Goal: Transaction & Acquisition: Purchase product/service

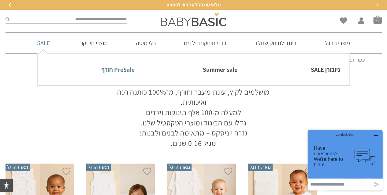
click at [109, 67] on link "PreSale חורף" at bounding box center [90, 69] width 87 height 13
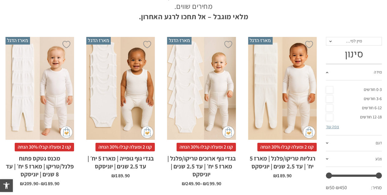
scroll to position [143, 0]
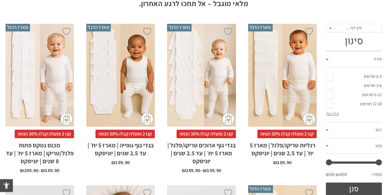
click at [329, 102] on link "12-18 חודשים" at bounding box center [354, 104] width 56 height 9
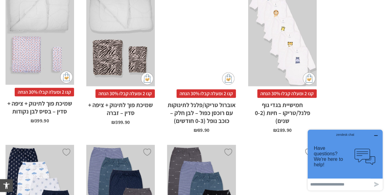
scroll to position [855, 0]
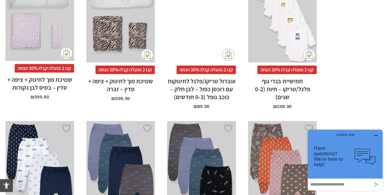
click at [378, 134] on icon "button" at bounding box center [375, 135] width 5 height 5
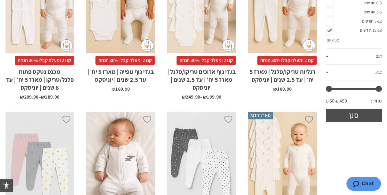
scroll to position [219, 0]
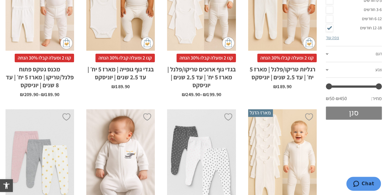
click at [353, 114] on button "סנן" at bounding box center [354, 113] width 56 height 13
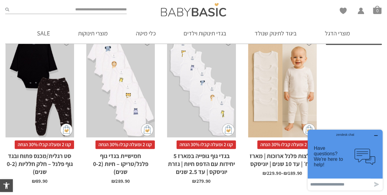
scroll to position [260, 0]
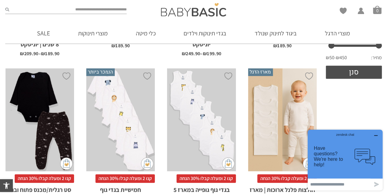
click at [376, 136] on icon "button" at bounding box center [375, 135] width 5 height 5
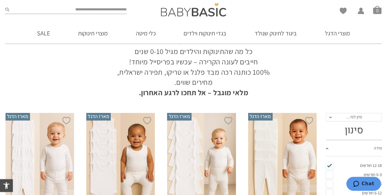
scroll to position [49, 0]
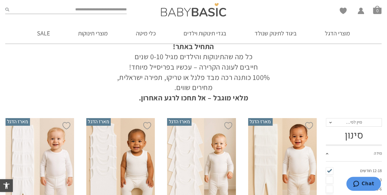
click at [349, 123] on span "מיין לפי…" at bounding box center [354, 123] width 16 height 6
click at [352, 151] on div "מחיר: נמוך - גבוה" at bounding box center [353, 152] width 56 height 5
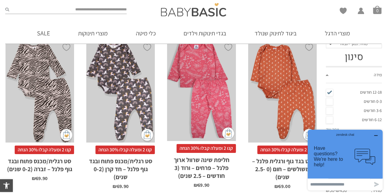
scroll to position [132, 0]
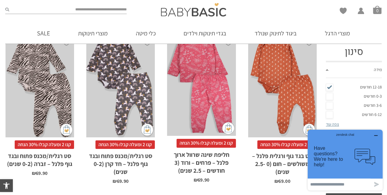
click at [131, 93] on div "x בחירת מידה 0-3m 3-6m 6-12m 12-18m 18-24m" at bounding box center [120, 86] width 69 height 103
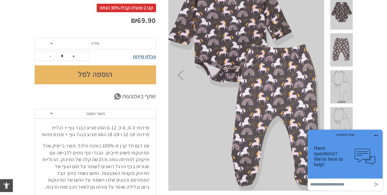
click at [113, 43] on span "מידה" at bounding box center [95, 44] width 121 height 12
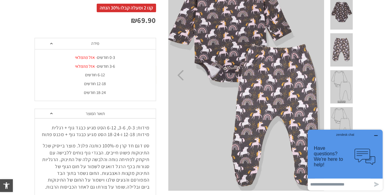
click at [103, 82] on div "12-18 חודשים" at bounding box center [94, 83] width 121 height 5
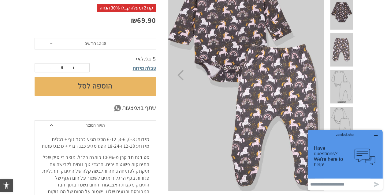
click at [115, 87] on button "הוספה לסל" at bounding box center [95, 86] width 121 height 19
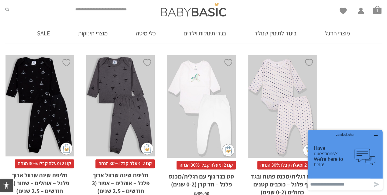
scroll to position [438, 0]
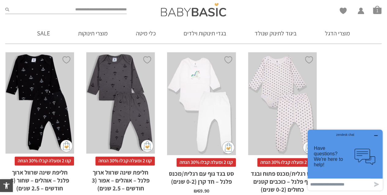
click at [206, 162] on span "קנו 2 ומעלה קבלו 30% הנחה" at bounding box center [205, 162] width 59 height 9
click at [201, 133] on div "x בחירת מידה 0-3m 3-6m 6-12m 12-18m 18-24m" at bounding box center [201, 103] width 69 height 103
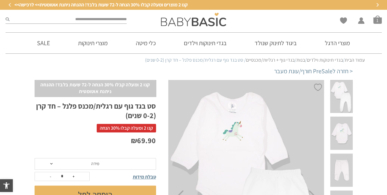
click at [89, 165] on span "מידה" at bounding box center [95, 164] width 121 height 12
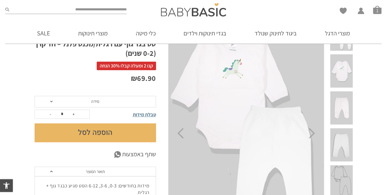
scroll to position [69, 0]
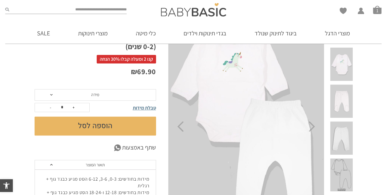
click at [63, 91] on span "מידה" at bounding box center [95, 95] width 121 height 12
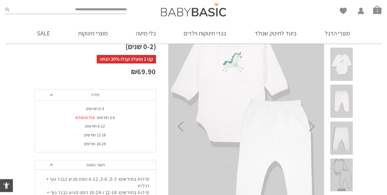
scroll to position [0, 0]
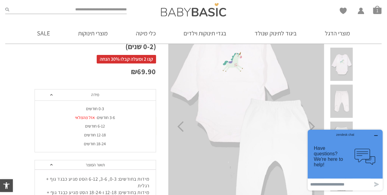
drag, startPoint x: 88, startPoint y: 128, endPoint x: 102, endPoint y: 135, distance: 15.9
click at [102, 135] on ul "מידה 0-3 חודשים 3-6 חודשים - אזל מהמלאי 6-12 חודשים 12-18 חודשים 18-24 חודשים" at bounding box center [94, 127] width 121 height 44
click at [102, 135] on div "12-18 חודשים" at bounding box center [94, 135] width 121 height 5
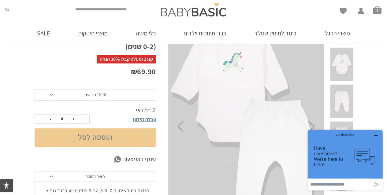
click at [102, 135] on button "הוספה לסל" at bounding box center [95, 137] width 121 height 19
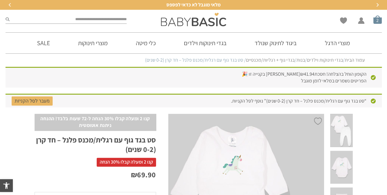
click at [377, 20] on span "סל קניות" at bounding box center [377, 19] width 9 height 9
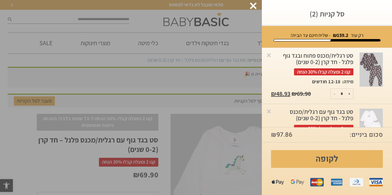
click at [377, 20] on div "סל קניות (2)" at bounding box center [327, 13] width 130 height 26
click at [253, 8] on div at bounding box center [253, 5] width 7 height 7
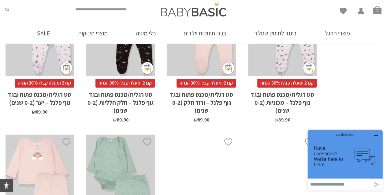
scroll to position [1384, 0]
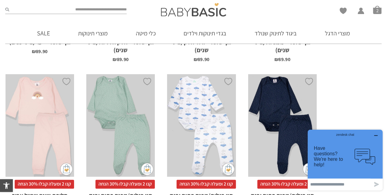
click at [54, 131] on div "x בחירת מידה 12-18m 18-24m 24-30m" at bounding box center [40, 125] width 69 height 103
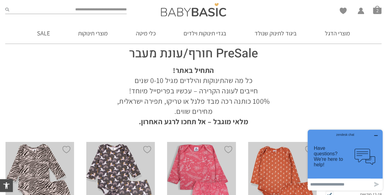
scroll to position [17, 0]
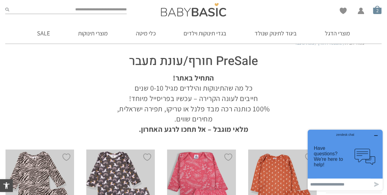
click at [380, 10] on span "סל קניות" at bounding box center [377, 10] width 9 height 9
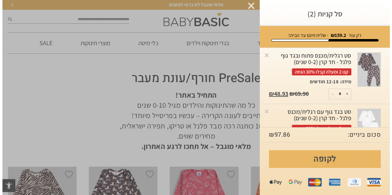
scroll to position [0, 0]
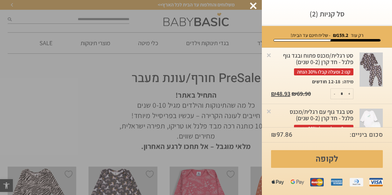
drag, startPoint x: 261, startPoint y: 68, endPoint x: 258, endPoint y: 78, distance: 10.1
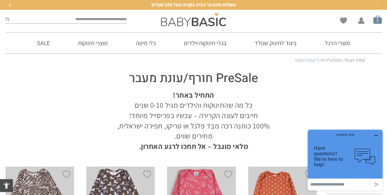
click at [376, 21] on span "סל קניות" at bounding box center [377, 19] width 9 height 9
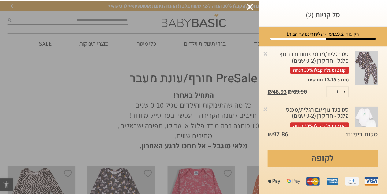
scroll to position [2, 0]
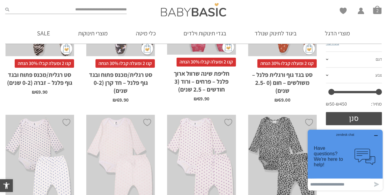
scroll to position [83, 0]
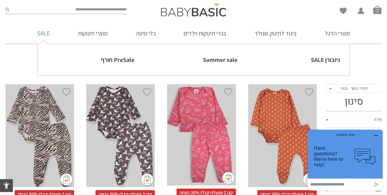
click at [42, 31] on link "SALE" at bounding box center [43, 33] width 31 height 21
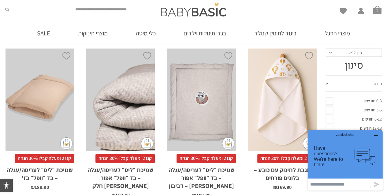
click at [376, 135] on icon "button" at bounding box center [375, 135] width 5 height 5
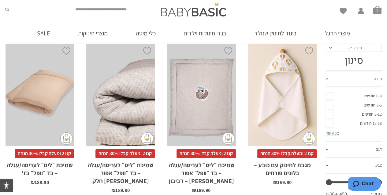
scroll to position [84, 0]
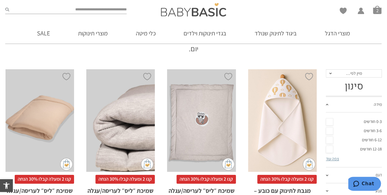
click at [349, 72] on span "מיין לפי…" at bounding box center [354, 74] width 16 height 6
click at [353, 102] on div "מחיר: נמוך - גבוה" at bounding box center [353, 103] width 56 height 5
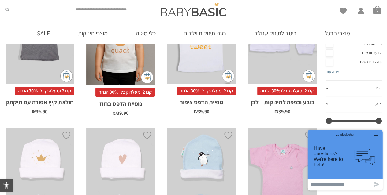
scroll to position [179, 0]
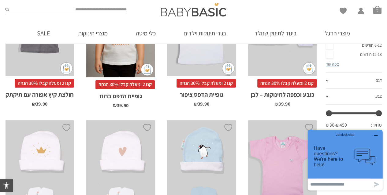
click at [376, 133] on icon "button" at bounding box center [375, 135] width 5 height 5
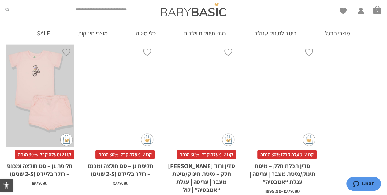
scroll to position [899, 0]
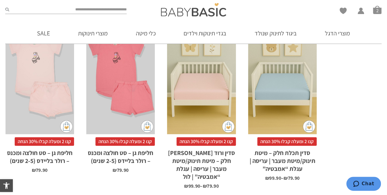
click at [209, 90] on div "x בחירת סוג סדין לול 88X95 מיטת תינוק/מעבר 66X128 עגלת "אמבטיה" 75X33 עריסה 90X…" at bounding box center [201, 83] width 69 height 103
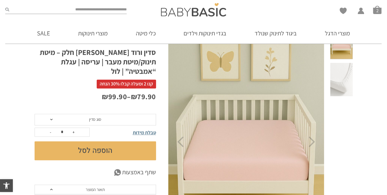
click at [109, 143] on button "הוספה לסל" at bounding box center [95, 151] width 121 height 19
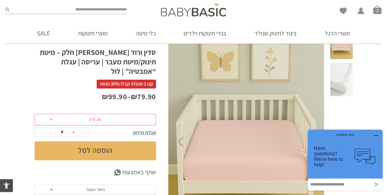
click at [89, 114] on span "סוג סדין" at bounding box center [95, 120] width 121 height 12
click at [96, 117] on span "סוג סדין" at bounding box center [95, 120] width 12 height 6
click at [84, 114] on span "סוג סדין" at bounding box center [95, 120] width 121 height 12
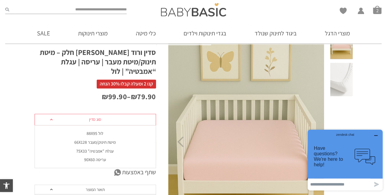
click at [85, 140] on div "מיטת תינוק/מעבר 66X128" at bounding box center [94, 142] width 121 height 5
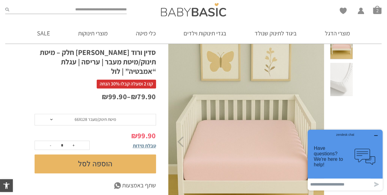
click at [119, 155] on button "הוספה לסל" at bounding box center [95, 164] width 121 height 19
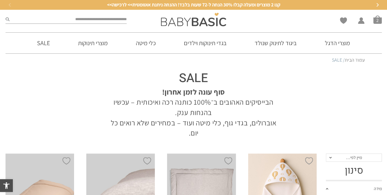
click at [346, 154] on span "מיין לפי…" at bounding box center [354, 158] width 56 height 9
click at [357, 185] on div "מחיר: נמוך - גבוה" at bounding box center [353, 187] width 56 height 5
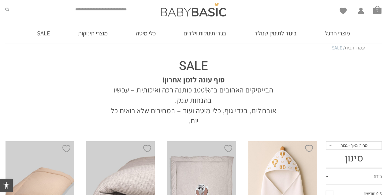
scroll to position [24, 0]
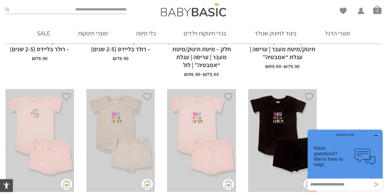
scroll to position [1017, 0]
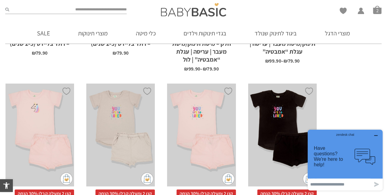
click at [378, 134] on icon "button" at bounding box center [375, 135] width 5 height 5
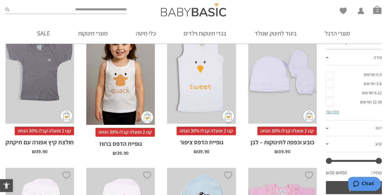
scroll to position [106, 0]
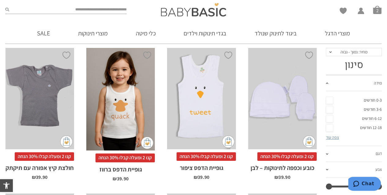
click at [328, 130] on link "12-18 חודשים" at bounding box center [354, 128] width 56 height 9
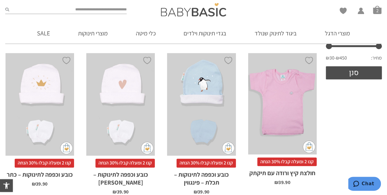
scroll to position [275, 0]
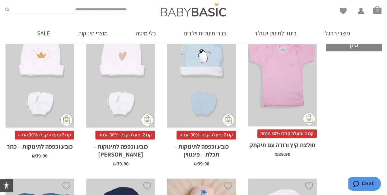
click at [365, 48] on button "סנן" at bounding box center [354, 44] width 56 height 13
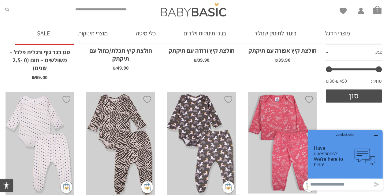
scroll to position [218, 0]
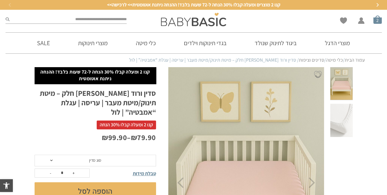
click at [374, 22] on span "סל קניות" at bounding box center [377, 19] width 9 height 9
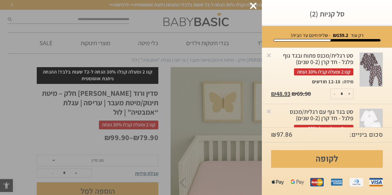
click at [373, 119] on img at bounding box center [370, 126] width 23 height 35
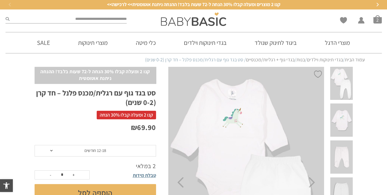
scroll to position [2, 0]
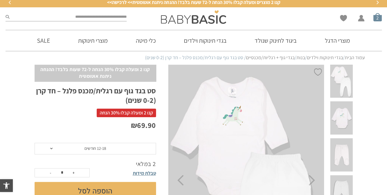
click at [378, 17] on span "סל קניות" at bounding box center [377, 17] width 9 height 9
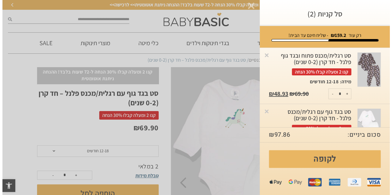
scroll to position [0, 0]
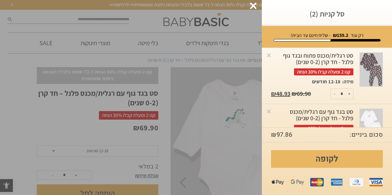
click at [384, 60] on div at bounding box center [370, 76] width 29 height 47
click at [375, 64] on img at bounding box center [370, 70] width 23 height 35
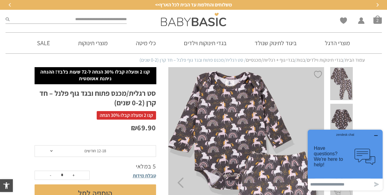
click at [378, 135] on button "button" at bounding box center [376, 136] width 10 height 6
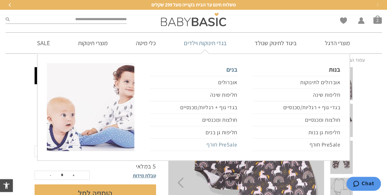
drag, startPoint x: 228, startPoint y: 140, endPoint x: 226, endPoint y: 143, distance: 3.7
drag, startPoint x: 226, startPoint y: 143, endPoint x: 210, endPoint y: 142, distance: 16.0
click at [210, 142] on link "PreSale חורף" at bounding box center [193, 145] width 87 height 13
click at [222, 144] on link "PreSale חורף" at bounding box center [193, 145] width 87 height 13
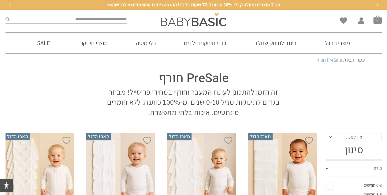
click at [363, 138] on span "מיין לפי…" at bounding box center [354, 137] width 56 height 9
click at [362, 169] on div "מחיר: נמוך - גבוה" at bounding box center [353, 167] width 56 height 5
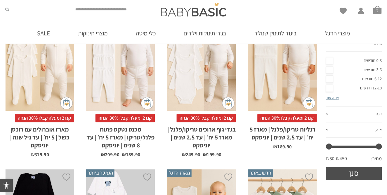
scroll to position [122, 0]
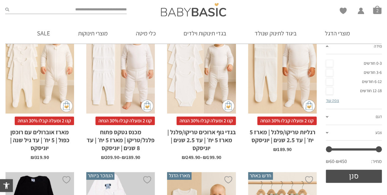
click at [329, 93] on link "12-18 חודשים" at bounding box center [354, 91] width 56 height 9
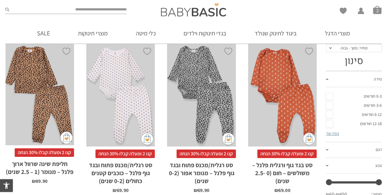
scroll to position [81, 0]
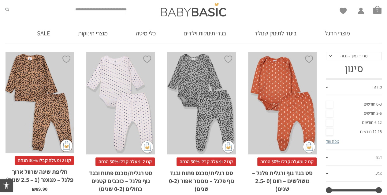
click at [329, 135] on link "12-18 חודשים" at bounding box center [354, 132] width 56 height 9
click at [327, 156] on link "דגם" at bounding box center [354, 158] width 56 height 16
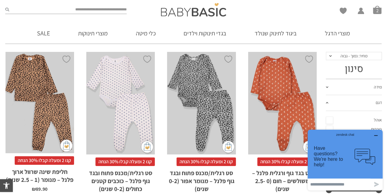
click at [375, 134] on div "zendesk chat" at bounding box center [345, 134] width 60 height 6
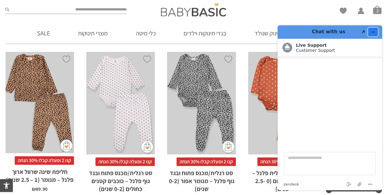
click at [372, 30] on icon "Minimize widget" at bounding box center [373, 32] width 4 height 4
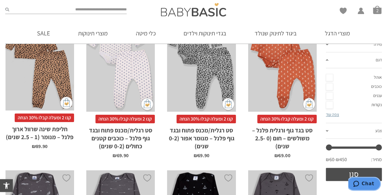
scroll to position [101, 0]
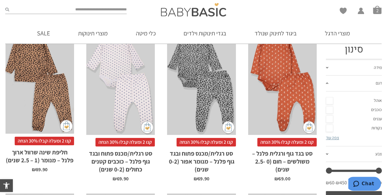
click at [84, 10] on input "search" at bounding box center [67, 10] width 117 height 8
type input "**********"
click at [5, 6] on button "submit" at bounding box center [7, 10] width 4 height 8
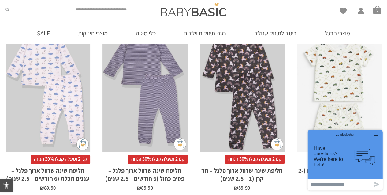
scroll to position [492, 0]
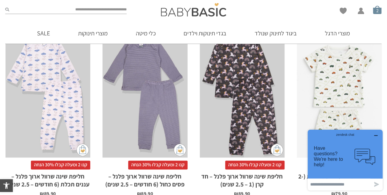
click at [377, 9] on span "סל קניות" at bounding box center [377, 10] width 9 height 9
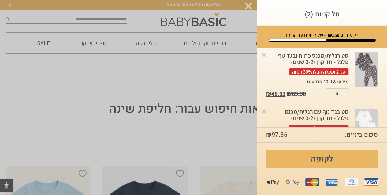
scroll to position [0, 0]
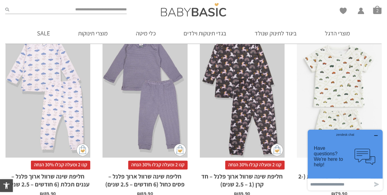
scroll to position [496, 0]
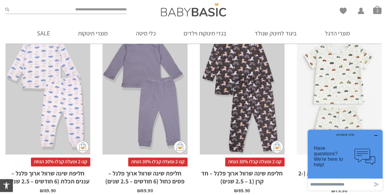
click at [61, 98] on div "x בחירת מידה 6-12m 12-18m 18-24m 24-30m" at bounding box center [48, 91] width 85 height 127
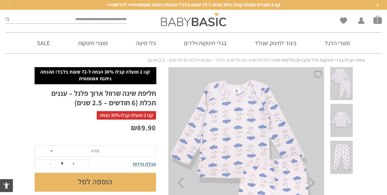
click at [96, 153] on span "מידה" at bounding box center [95, 151] width 8 height 6
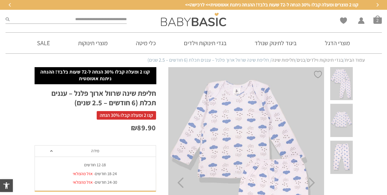
click at [99, 162] on li "12-18 חודשים" at bounding box center [94, 165] width 121 height 9
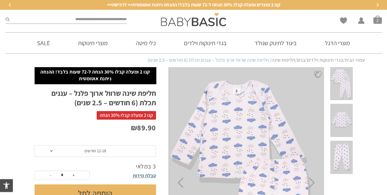
click at [103, 191] on button "הוספה לסל" at bounding box center [95, 194] width 121 height 19
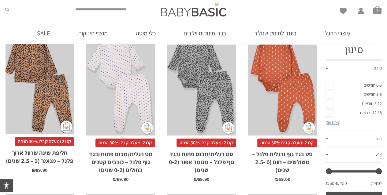
click at [84, 7] on input "search" at bounding box center [67, 10] width 117 height 8
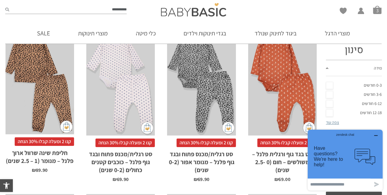
type input "**********"
click at [5, 6] on button "submit" at bounding box center [7, 10] width 4 height 8
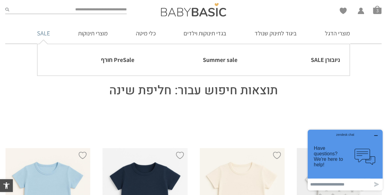
click at [43, 30] on link "SALE" at bounding box center [43, 33] width 31 height 21
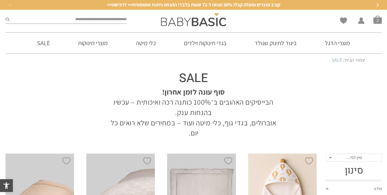
click at [108, 28] on div at bounding box center [66, 20] width 128 height 20
click at [106, 21] on input "search" at bounding box center [67, 20] width 117 height 8
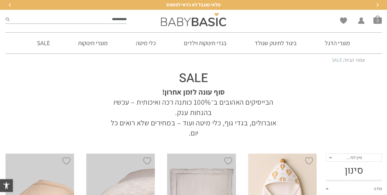
type input "**********"
click at [6, 16] on button "submit" at bounding box center [8, 20] width 4 height 8
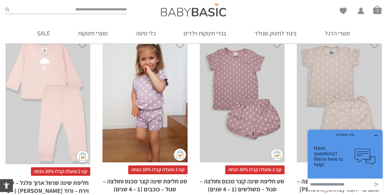
scroll to position [1208, 0]
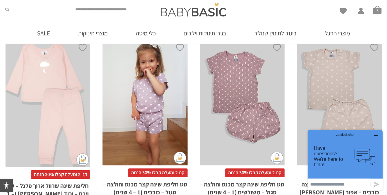
click at [52, 82] on div "x בחירת מידה 12-18m 18-24m 24-30m" at bounding box center [48, 103] width 85 height 127
click at [59, 89] on div "x בחירת מידה 12-18m 18-24m 24-30m" at bounding box center [48, 103] width 85 height 127
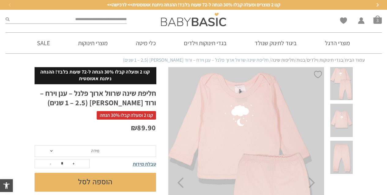
click at [110, 151] on span "מידה" at bounding box center [95, 152] width 121 height 12
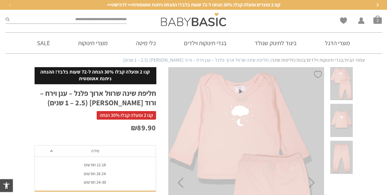
click at [103, 168] on div "12-18 חודשים" at bounding box center [94, 165] width 121 height 5
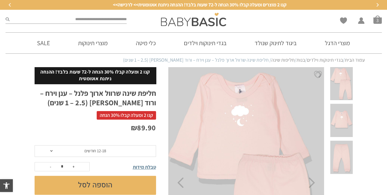
click at [102, 183] on button "הוספה לסל" at bounding box center [95, 185] width 121 height 19
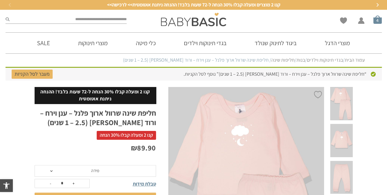
click at [379, 16] on span "סל קניות" at bounding box center [377, 19] width 9 height 9
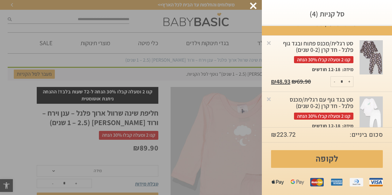
scroll to position [5, 0]
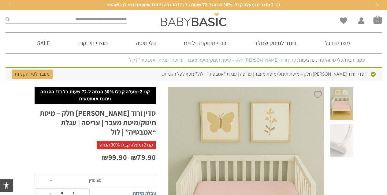
click at [151, 112] on h1 "סדין ורוד [PERSON_NAME] חלק – מיטת תינוק/מיטת מעבר | עריסה | עגלת “אמבטיה” | לול" at bounding box center [95, 123] width 121 height 29
copy h1 "סדין"
click at [84, 16] on input "search" at bounding box center [67, 20] width 117 height 8
paste input "****"
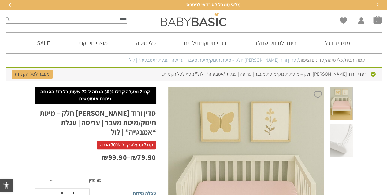
type input "****"
click at [6, 16] on button "submit" at bounding box center [8, 20] width 4 height 8
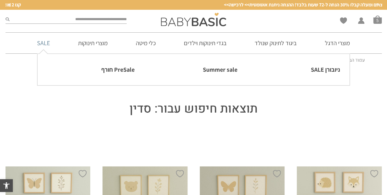
click at [48, 43] on link "SALE" at bounding box center [43, 43] width 31 height 21
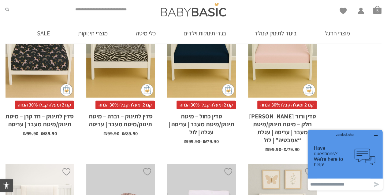
scroll to position [955, 0]
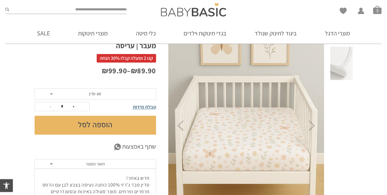
scroll to position [75, 0]
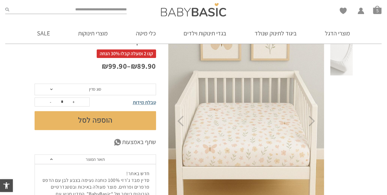
click at [101, 89] on span "סוג סדין" at bounding box center [95, 90] width 121 height 12
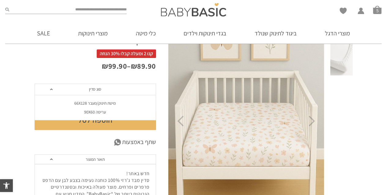
click at [98, 103] on div "מיטת תינוק/מעבר 66X128" at bounding box center [94, 103] width 121 height 5
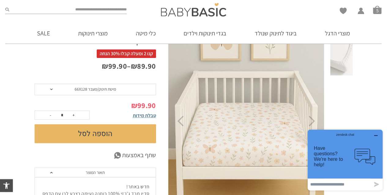
click at [103, 133] on button "הוספה לסל" at bounding box center [95, 133] width 121 height 19
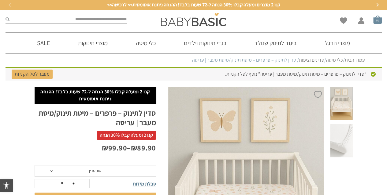
click at [376, 24] on li "סל קניות 6" at bounding box center [377, 19] width 9 height 9
click at [376, 23] on span "סל קניות" at bounding box center [377, 19] width 9 height 9
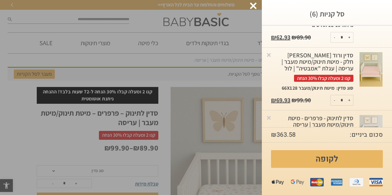
scroll to position [277, 0]
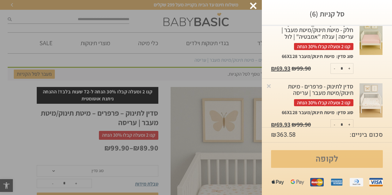
click at [324, 161] on link "לקופה" at bounding box center [327, 159] width 112 height 18
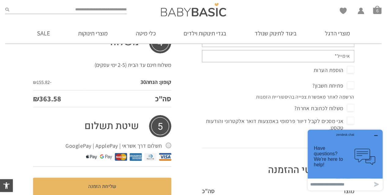
scroll to position [162, 0]
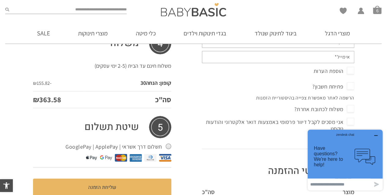
click at [378, 133] on button "button" at bounding box center [376, 136] width 10 height 6
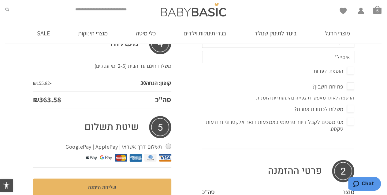
click at [353, 117] on span "אני מסכים לקבל דיוור פרסומי באמצעות דואר אלקטרוני והודעות טקסט." at bounding box center [278, 125] width 152 height 16
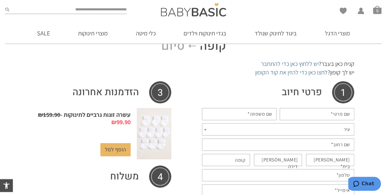
scroll to position [29, 0]
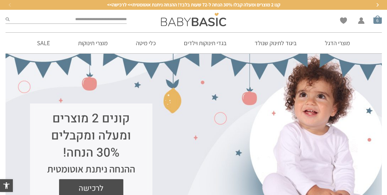
click at [376, 24] on li "סל קניות 6" at bounding box center [377, 19] width 9 height 9
click at [380, 19] on span "סל קניות" at bounding box center [377, 19] width 9 height 9
click at [379, 19] on span "סל קניות" at bounding box center [377, 19] width 9 height 9
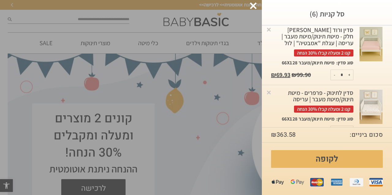
scroll to position [277, 0]
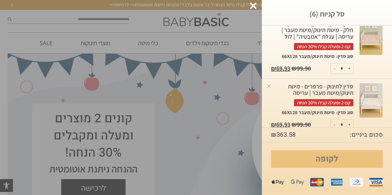
click at [322, 156] on link "לקופה" at bounding box center [327, 159] width 112 height 18
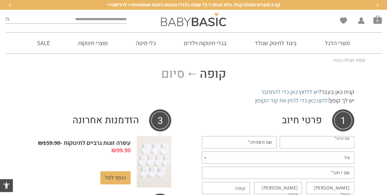
click at [324, 146] on input "שם פרטי *" at bounding box center [317, 142] width 75 height 12
type input "****"
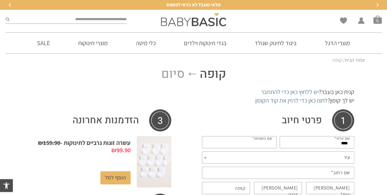
click at [253, 147] on input "שם משפחה *" at bounding box center [239, 142] width 75 height 12
type input "*******"
click at [319, 159] on span "עיר" at bounding box center [278, 158] width 152 height 12
type input "*"
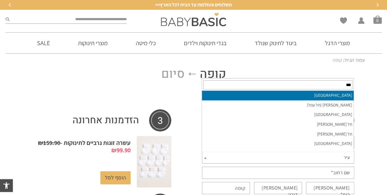
type input "**"
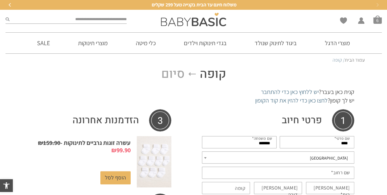
select select "**********"
click at [336, 175] on label "שם רחוב *" at bounding box center [340, 173] width 19 height 7
click at [336, 175] on input "שם רחוב *" at bounding box center [278, 173] width 152 height 12
type input "*********"
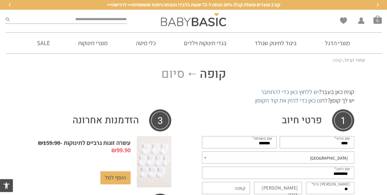
type input "**"
type input "*"
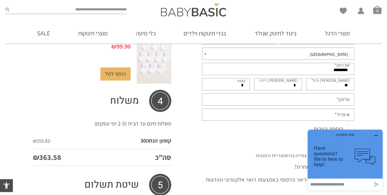
scroll to position [99, 0]
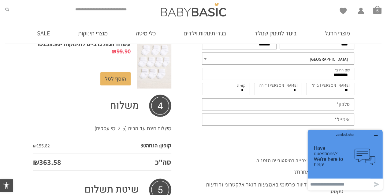
type input "*"
click at [264, 107] on input "טלפון *" at bounding box center [278, 104] width 152 height 12
type input "**********"
click at [251, 123] on input "אימייל *" at bounding box center [278, 120] width 152 height 12
click at [273, 122] on input "אימייל *" at bounding box center [278, 120] width 152 height 12
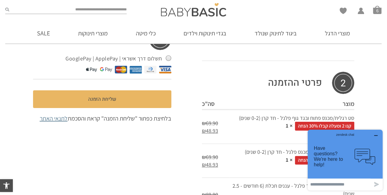
scroll to position [248, 0]
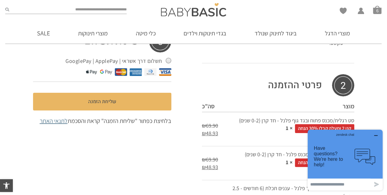
type input "**********"
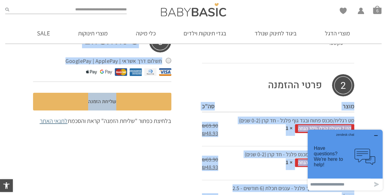
drag, startPoint x: 373, startPoint y: 115, endPoint x: 165, endPoint y: 134, distance: 207.9
click at [165, 134] on div "**********" at bounding box center [193, 87] width 387 height 537
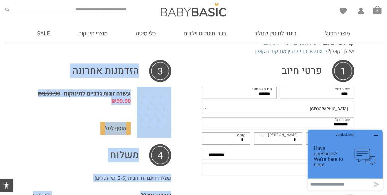
scroll to position [47, 0]
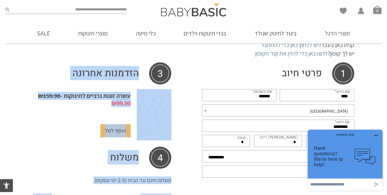
click at [79, 161] on table "משלוח משלוח חינם עד הבית (2-5 ימי עסקים) קופון: הנחה30 - ₪ 155.82 סה"כ ₪ 363.58" at bounding box center [102, 185] width 138 height 76
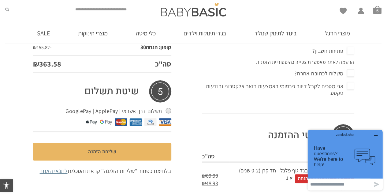
scroll to position [196, 0]
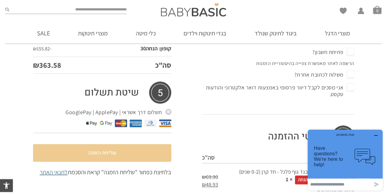
click at [126, 154] on button "שליחת הזמנה" at bounding box center [102, 153] width 138 height 18
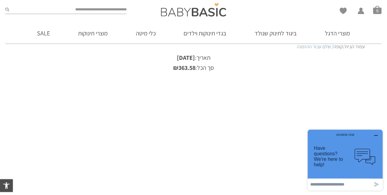
scroll to position [12, 0]
